Goal: Register for event/course

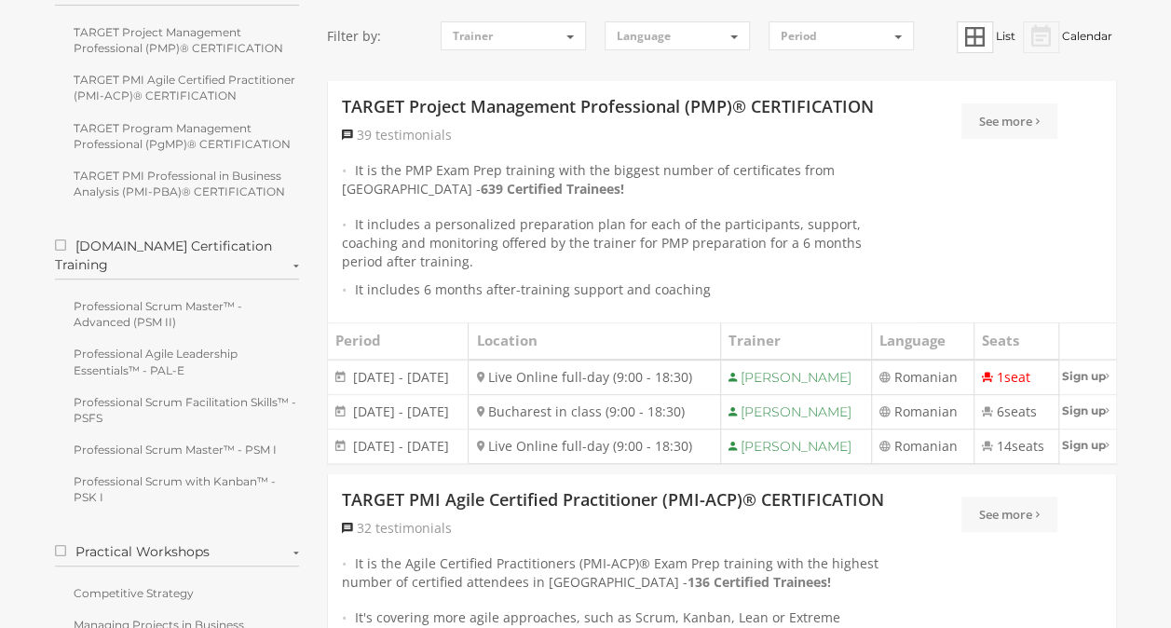
scroll to position [389, 0]
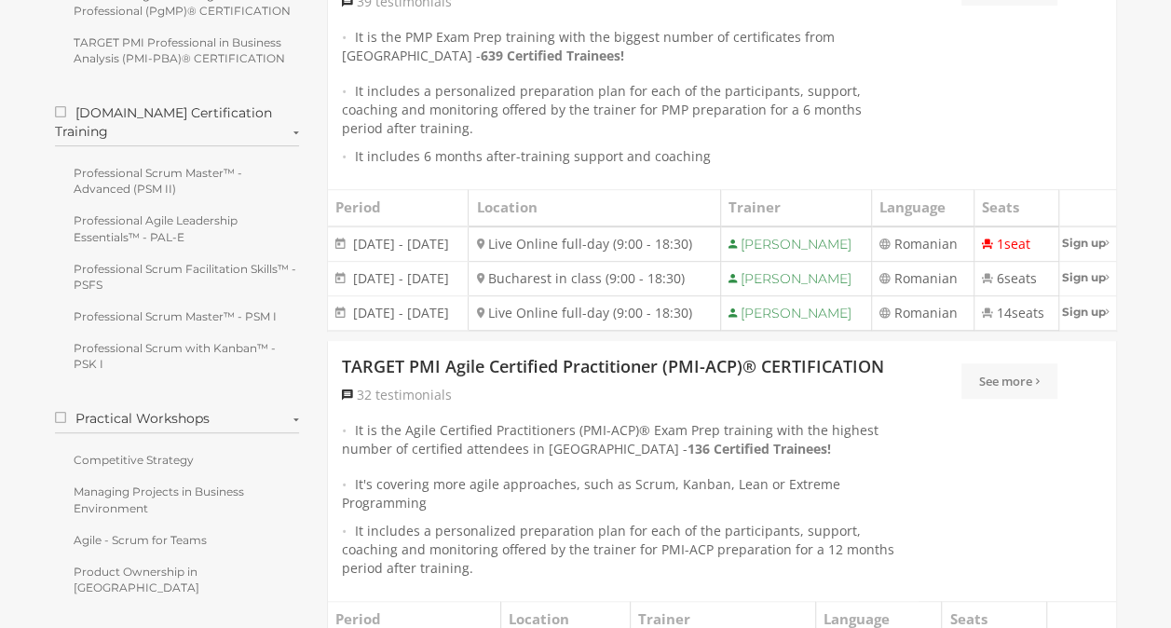
click at [564, 330] on td "Live Online full-day (9:00 - 18:30)" at bounding box center [594, 312] width 251 height 34
drag, startPoint x: 399, startPoint y: 361, endPoint x: 493, endPoint y: 353, distance: 94.4
click at [469, 330] on td "8 - 12 December 2025 8 - 12 December 2025" at bounding box center [398, 312] width 141 height 34
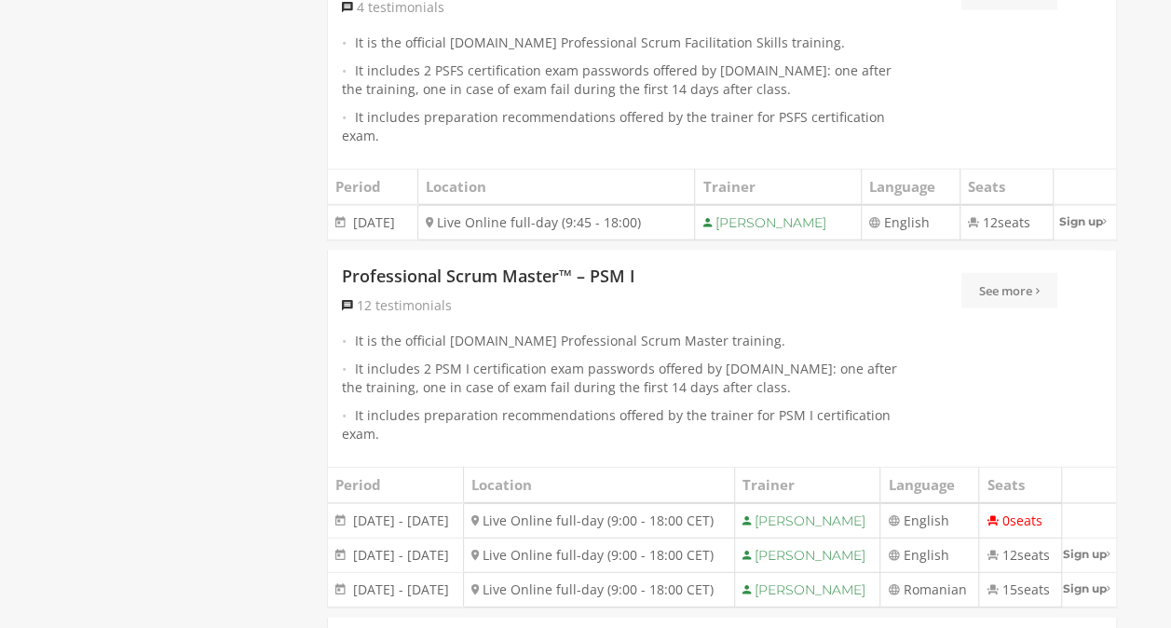
scroll to position [2439, 0]
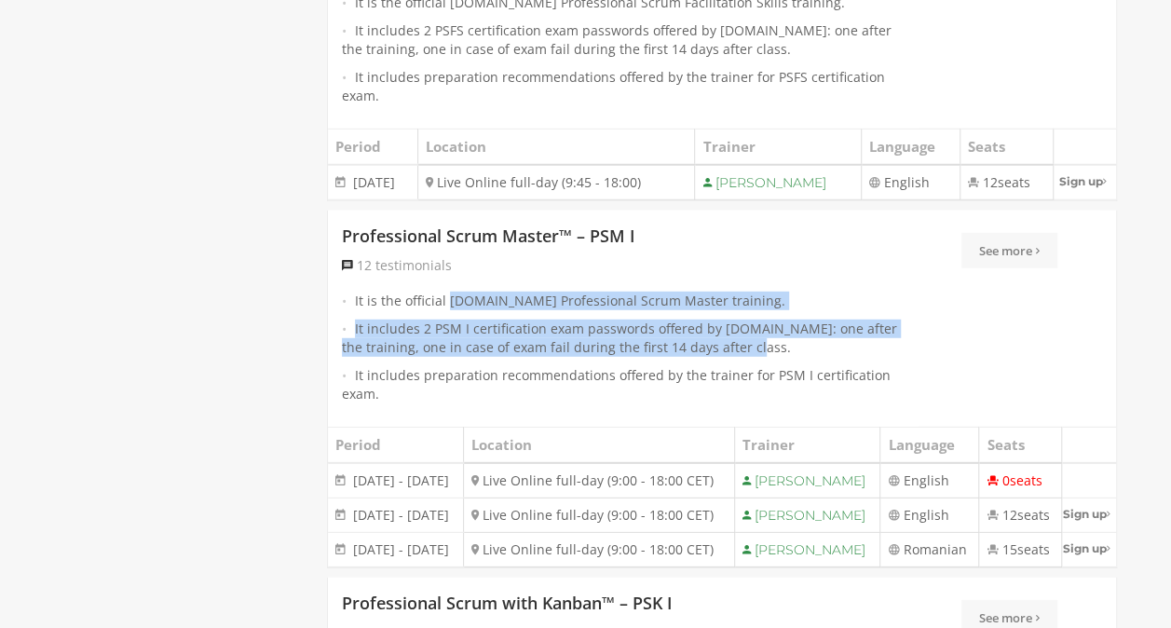
drag, startPoint x: 448, startPoint y: 360, endPoint x: 808, endPoint y: 397, distance: 362.3
click at [808, 397] on ul "It is the official Scrum.org Professional Scrum Master training. It includes 2 …" at bounding box center [623, 348] width 563 height 112
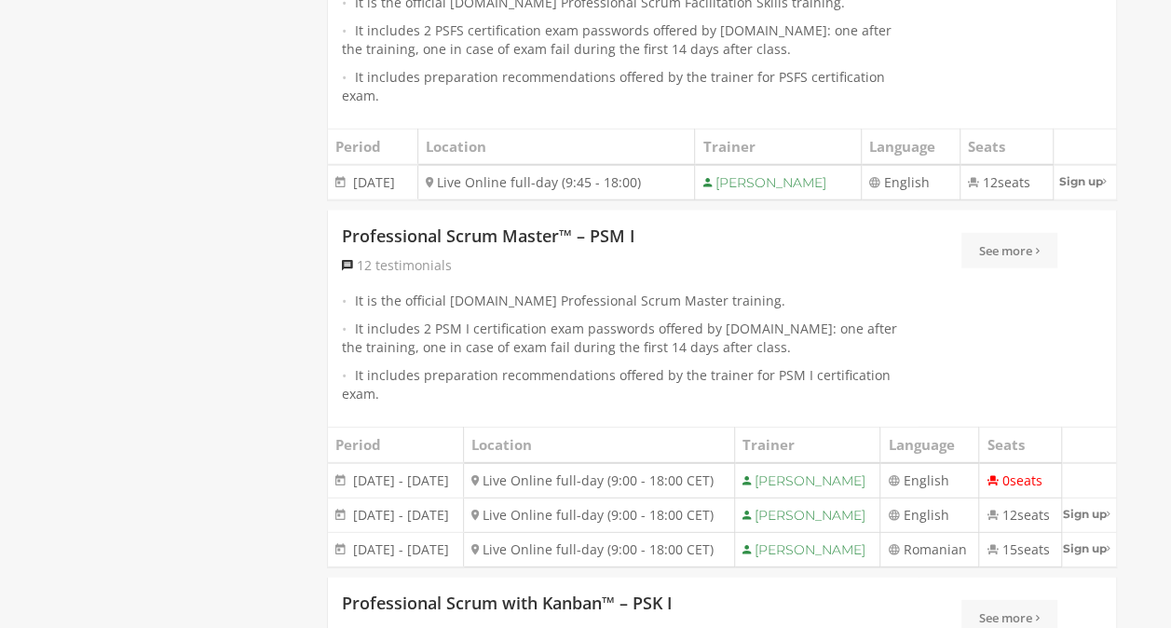
drag, startPoint x: 808, startPoint y: 397, endPoint x: 808, endPoint y: 431, distance: 34.5
click at [808, 403] on li "It includes preparation recommendations offered by the trainer for PSM I certif…" at bounding box center [623, 384] width 563 height 37
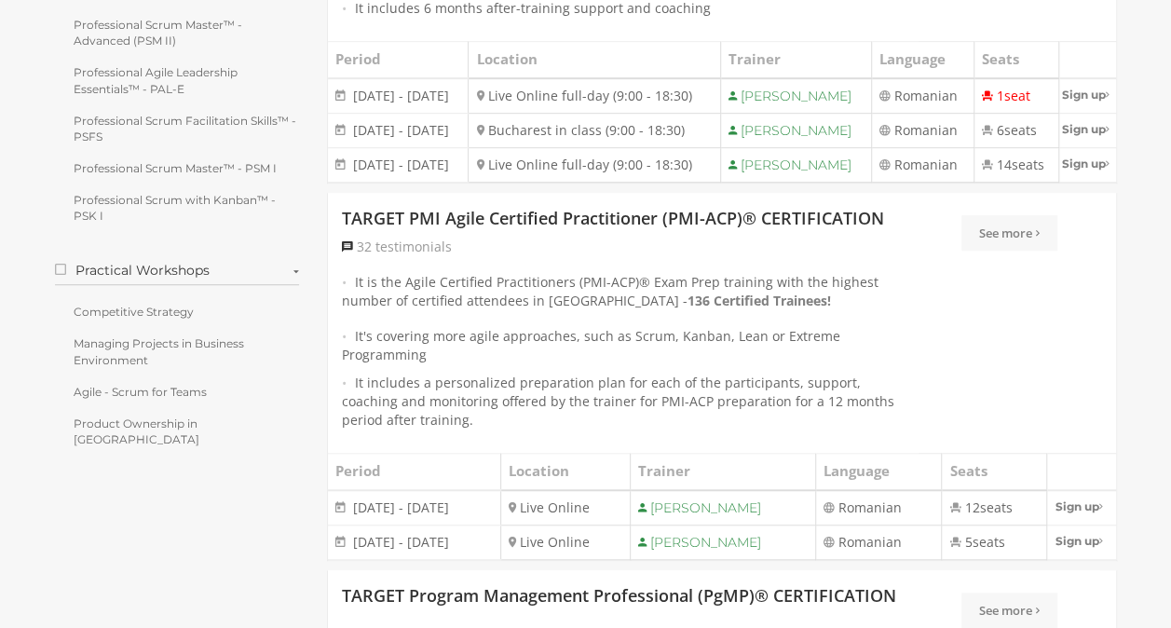
scroll to position [389, 0]
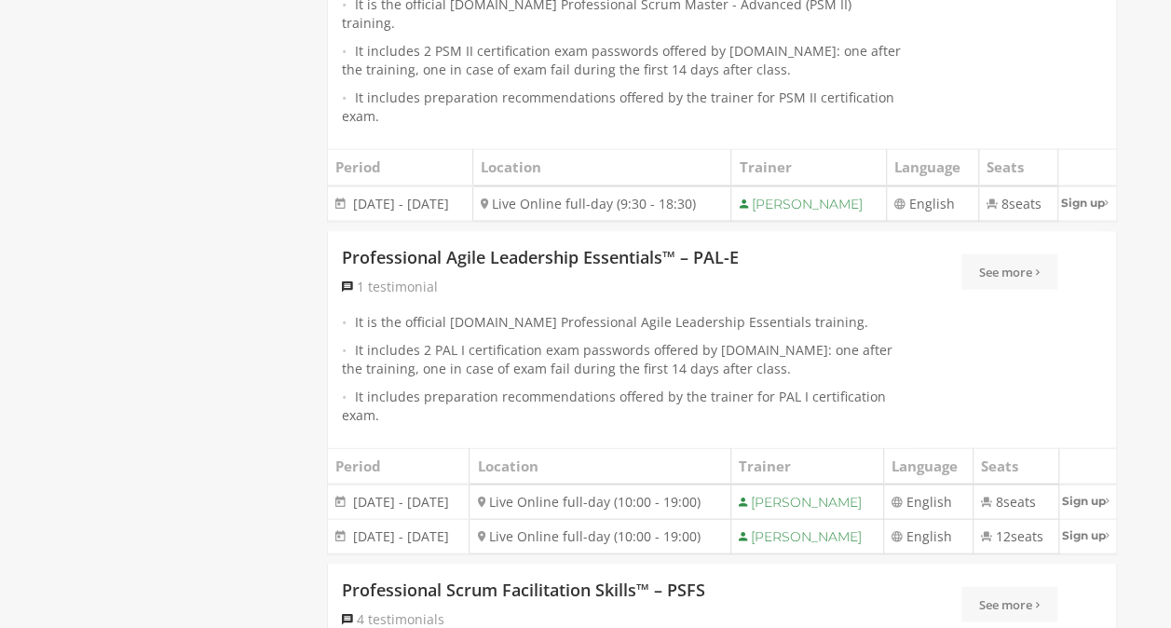
scroll to position [1880, 0]
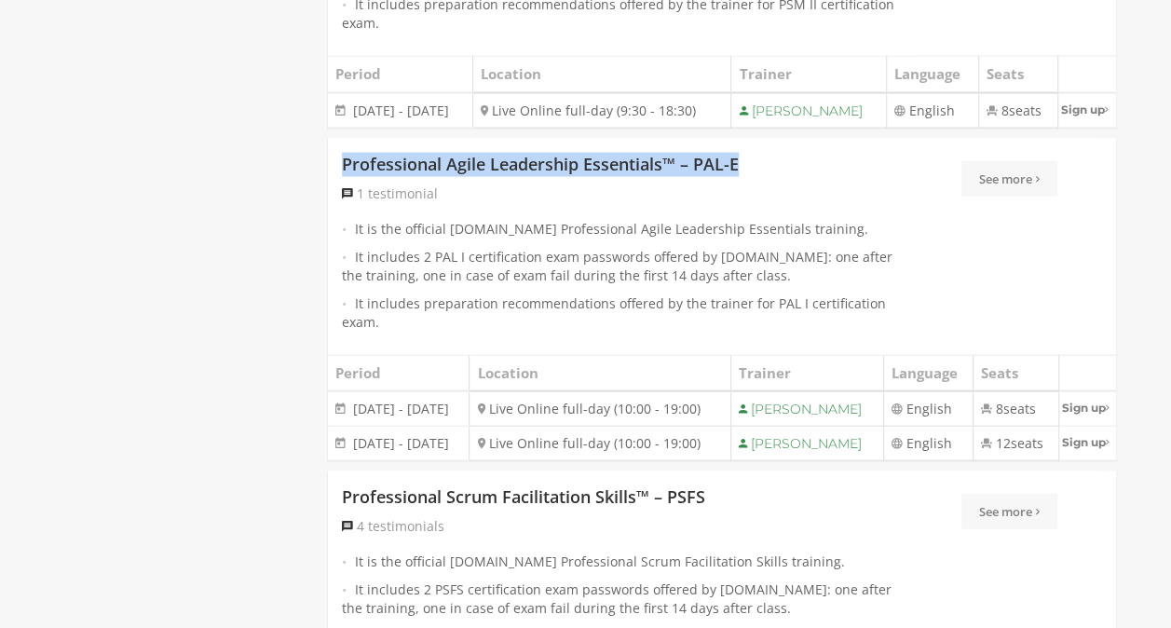
drag, startPoint x: 740, startPoint y: 228, endPoint x: 339, endPoint y: 214, distance: 400.8
click at [339, 214] on div "Professional Agile Leadership Essentials™ – PAL-E 1 testimonial It is the offic…" at bounding box center [623, 247] width 591 height 216
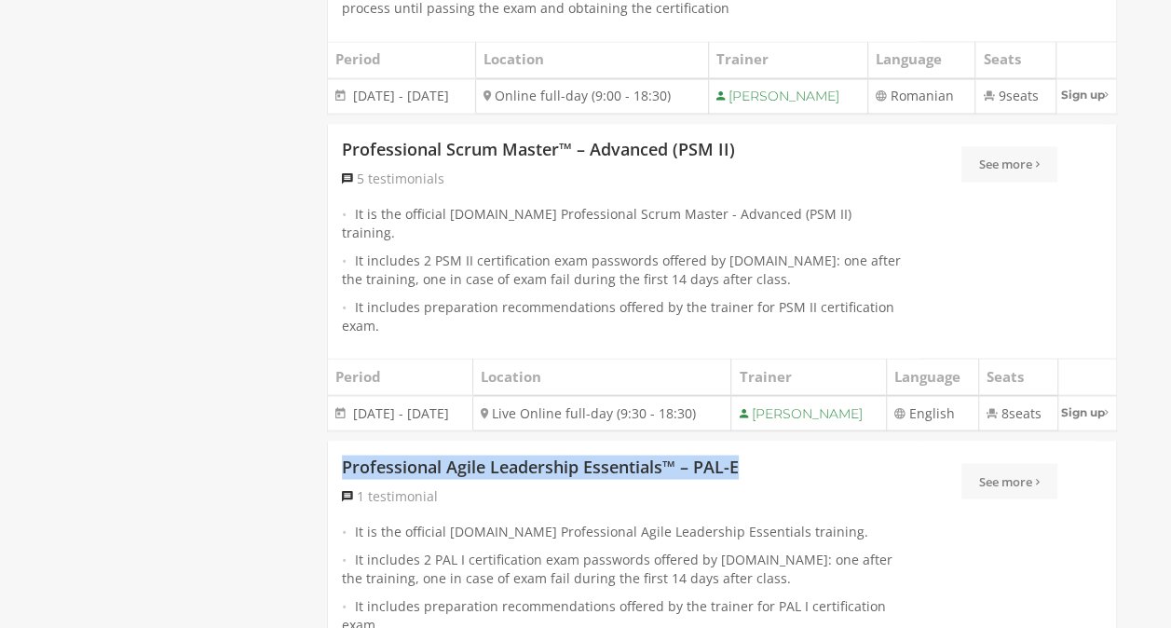
scroll to position [1693, 0]
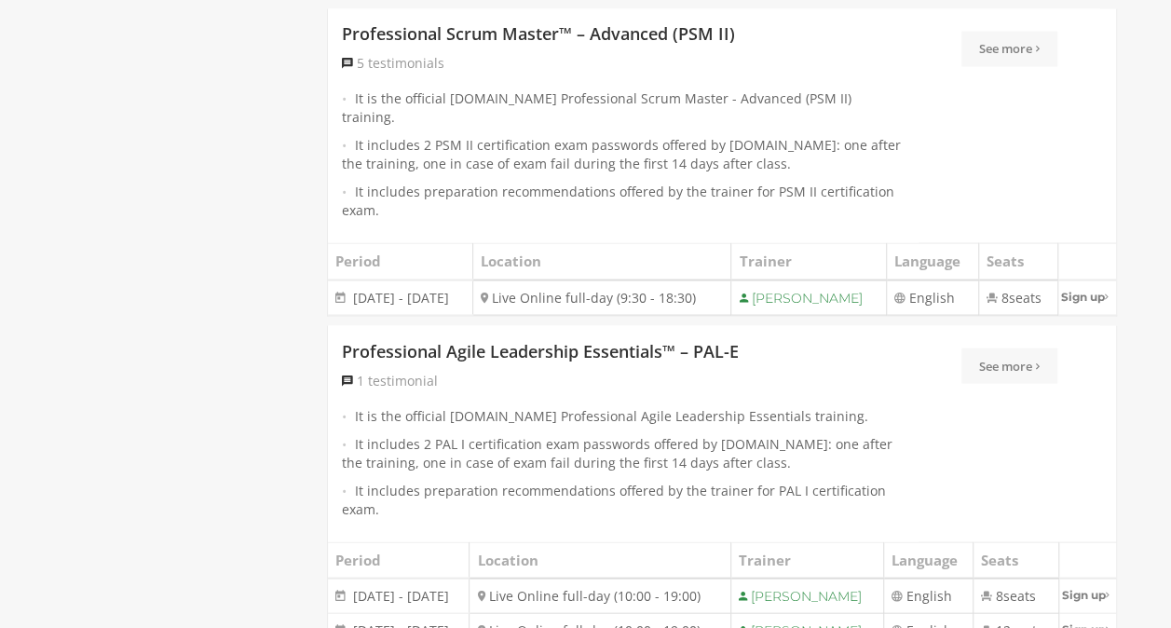
click at [874, 425] on li "It is the official [DOMAIN_NAME] Professional Agile Leadership Essentials train…" at bounding box center [623, 415] width 563 height 19
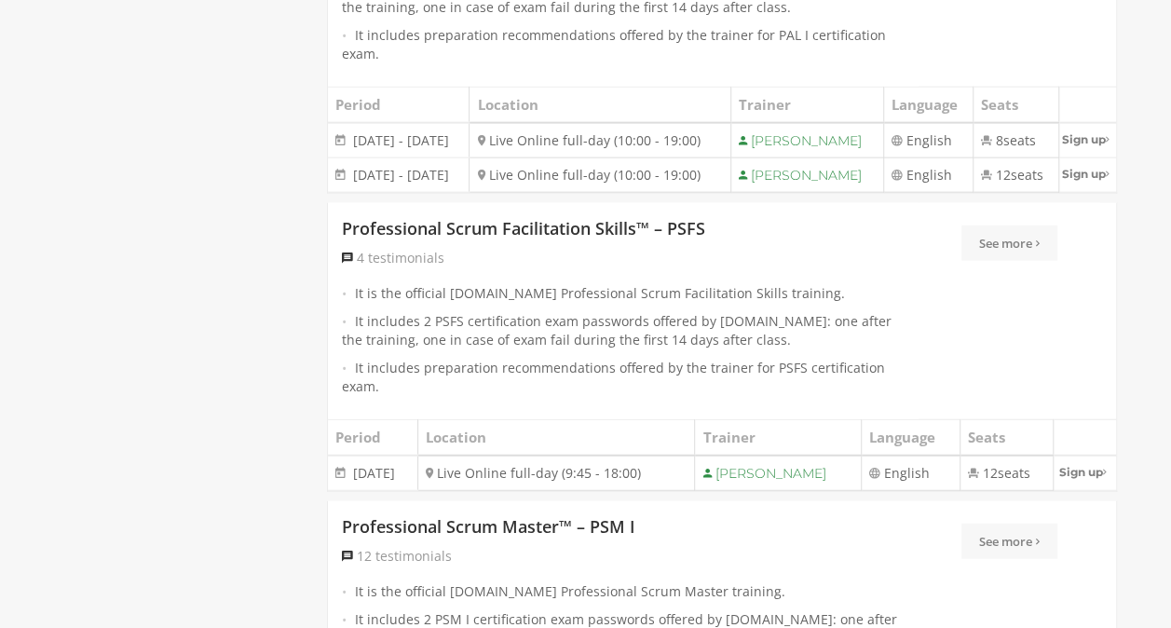
scroll to position [2159, 0]
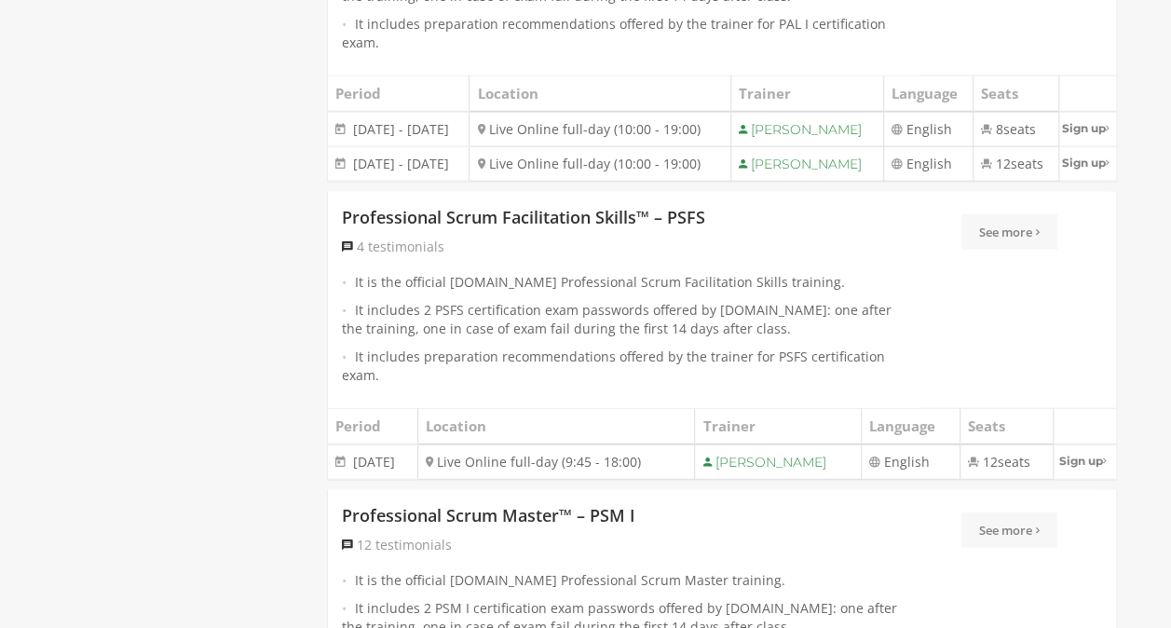
click at [944, 417] on div "Professional Scrum Facilitation Skills™ – PSFS 4 testimonials It is the officia…" at bounding box center [722, 336] width 790 height 289
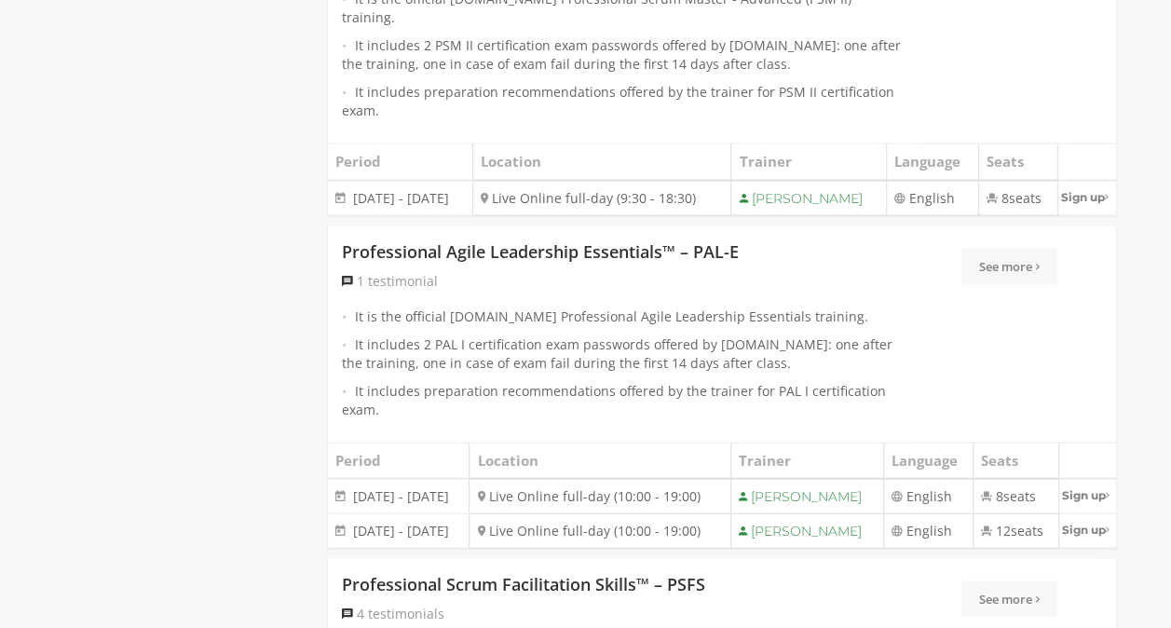
scroll to position [1787, 0]
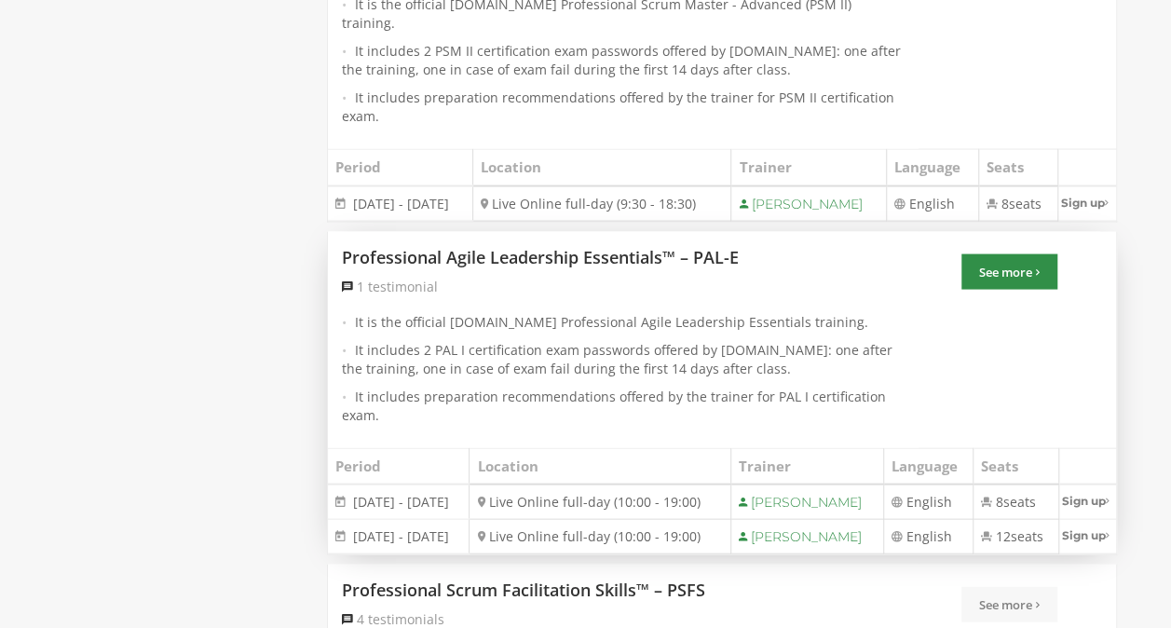
click at [1023, 290] on link "See more" at bounding box center [1009, 271] width 96 height 35
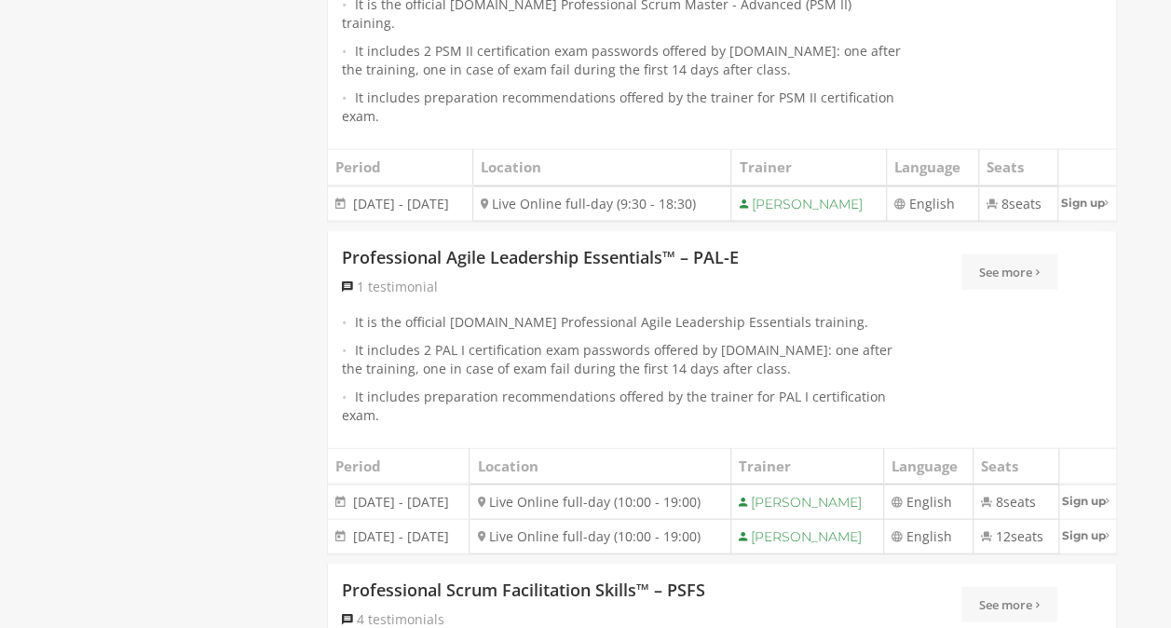
click at [278, 339] on div "Filter PMI Certification Training TARGET Project Management Professional (PMP)®…" at bounding box center [586, 603] width 1090 height 4305
